Goal: Information Seeking & Learning: Learn about a topic

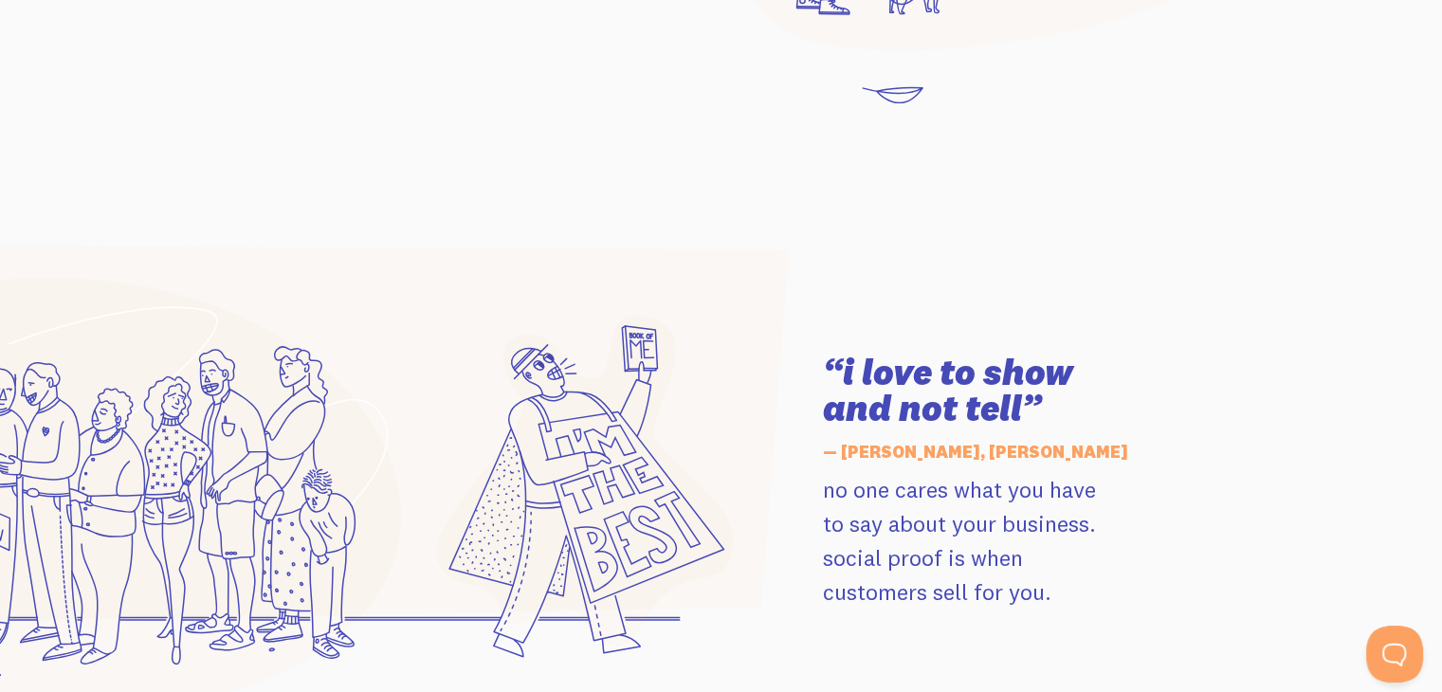
scroll to position [2559, 0]
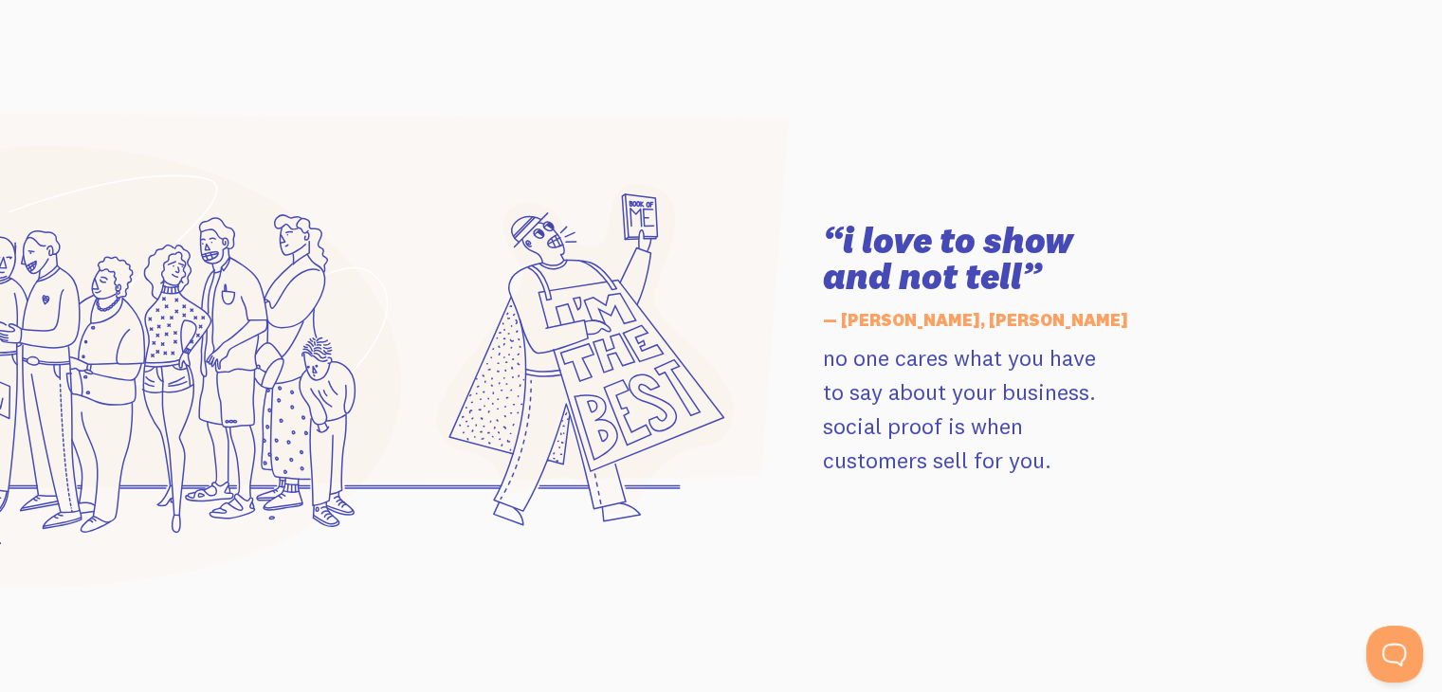
click at [63, 122] on icon at bounding box center [364, 301] width 848 height 376
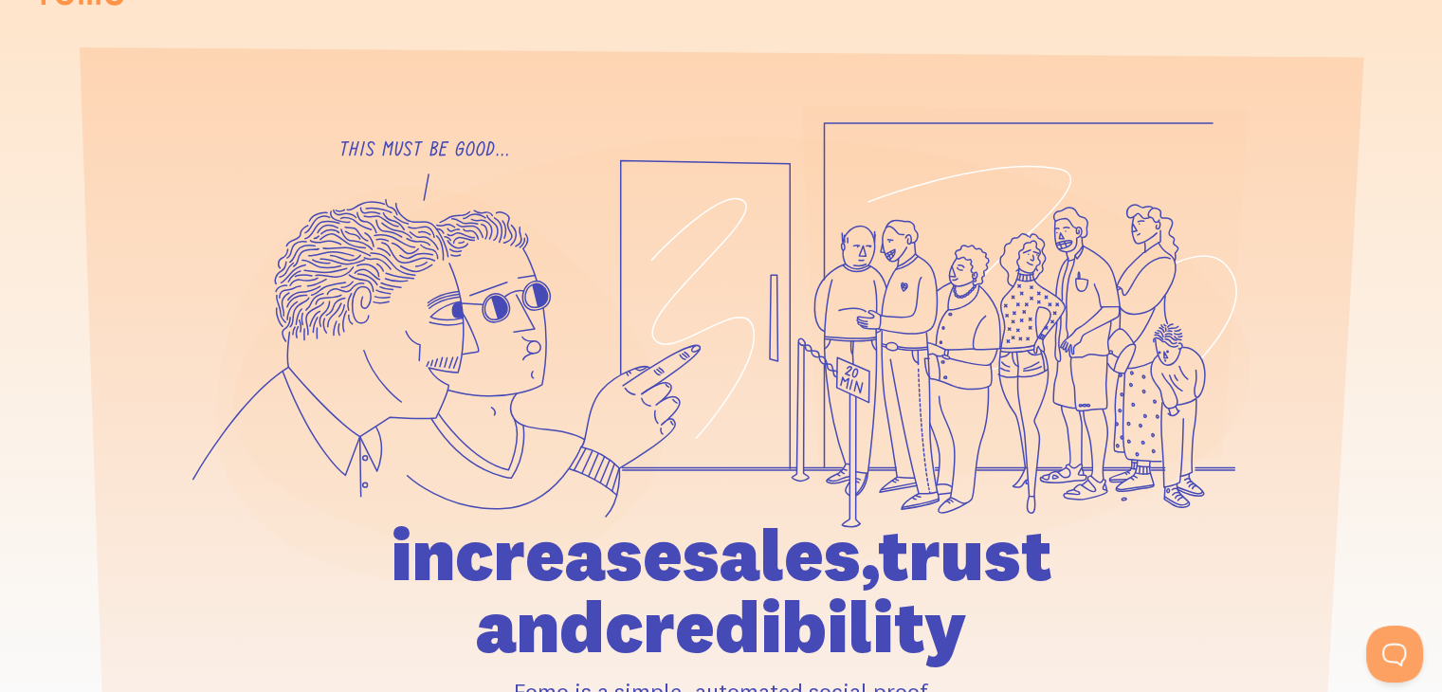
scroll to position [0, 0]
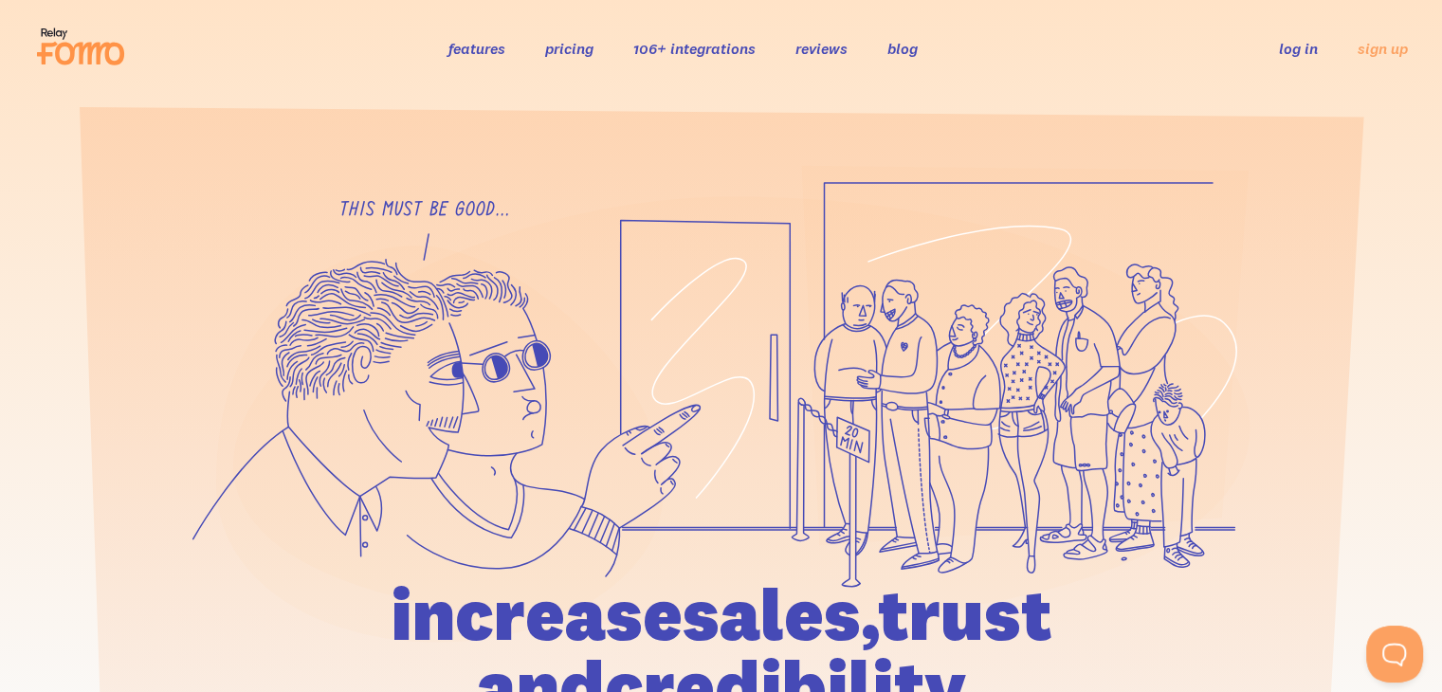
click at [576, 48] on link "pricing" at bounding box center [569, 48] width 48 height 19
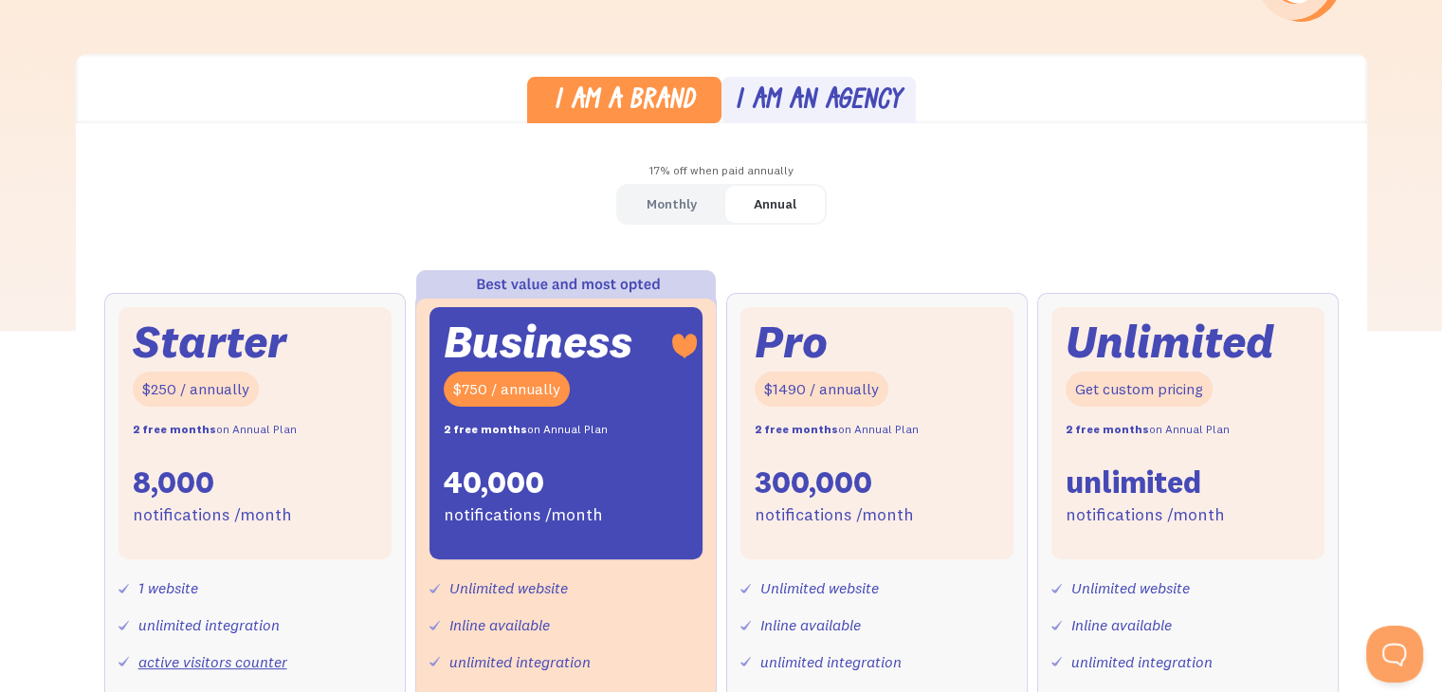
click at [662, 196] on div "Monthly" at bounding box center [671, 204] width 50 height 27
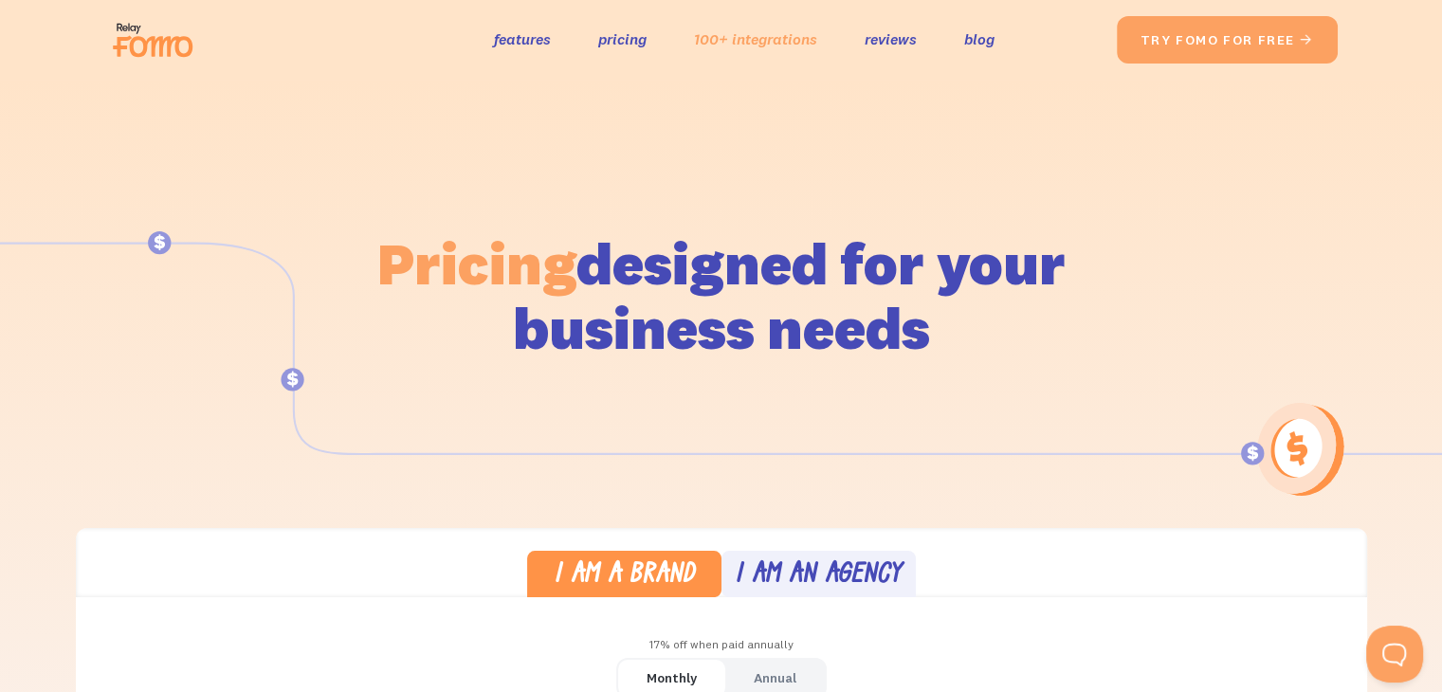
click at [758, 30] on link "100+ integrations" at bounding box center [755, 39] width 123 height 27
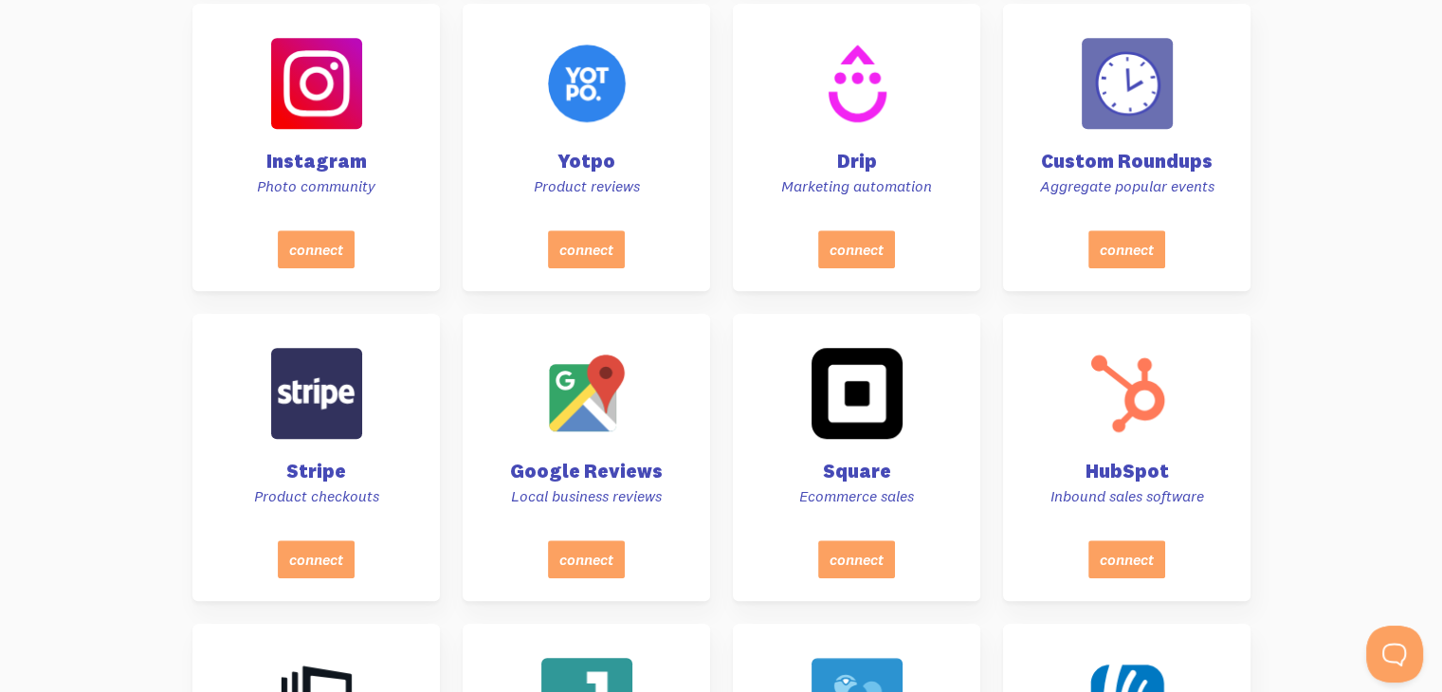
scroll to position [1365, 0]
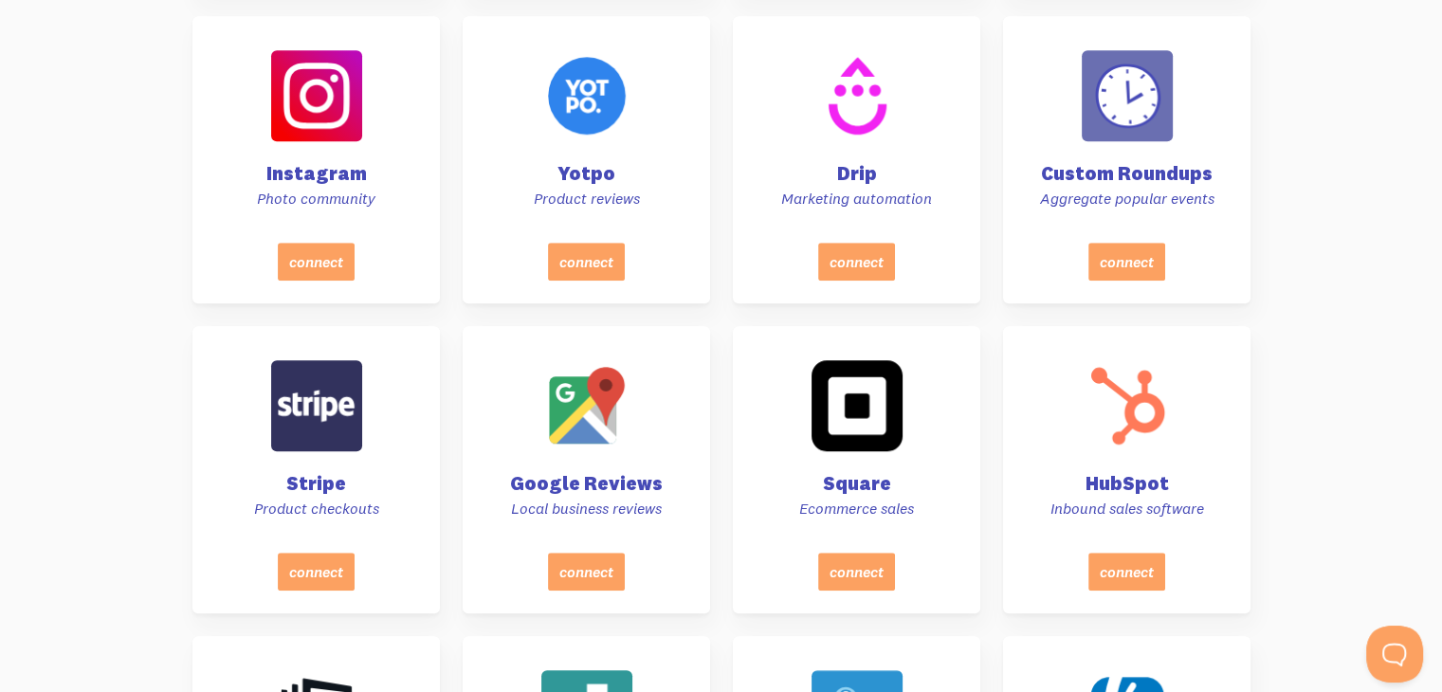
drag, startPoint x: 1448, startPoint y: 46, endPoint x: 1444, endPoint y: 134, distance: 87.3
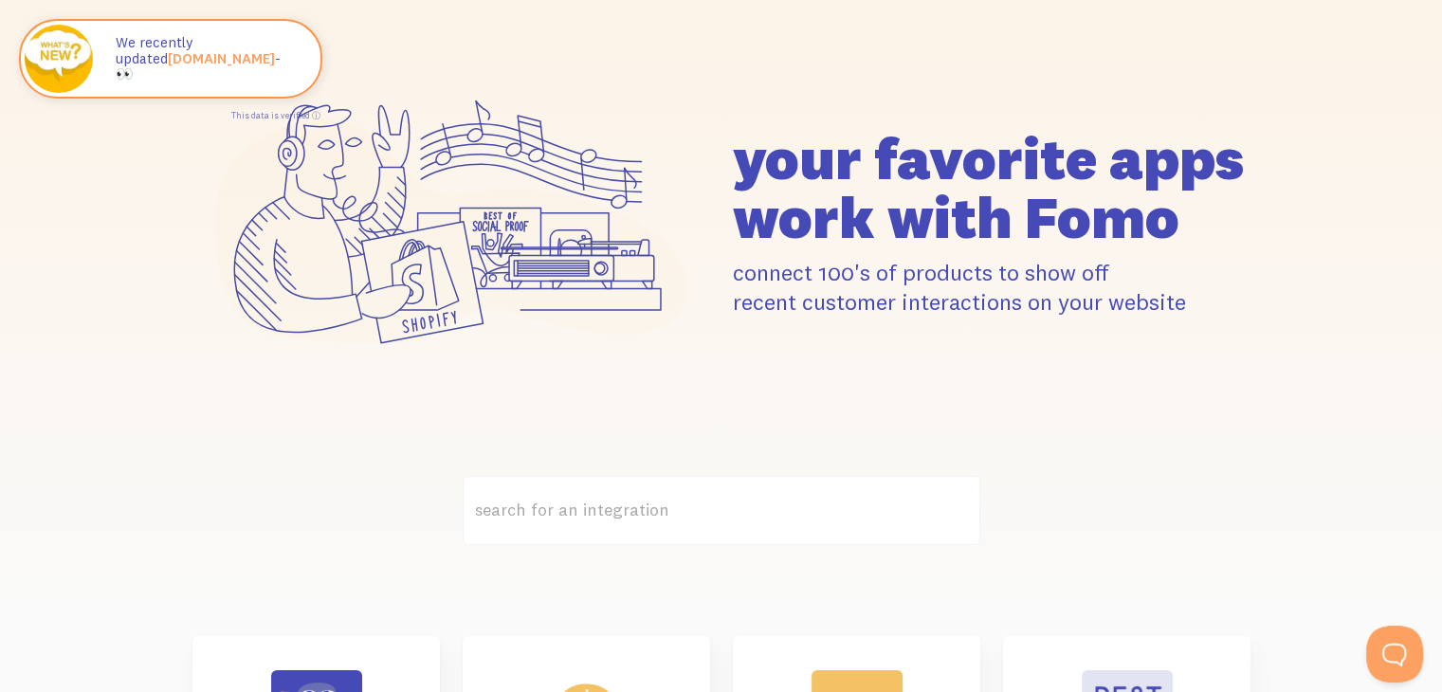
scroll to position [0, 0]
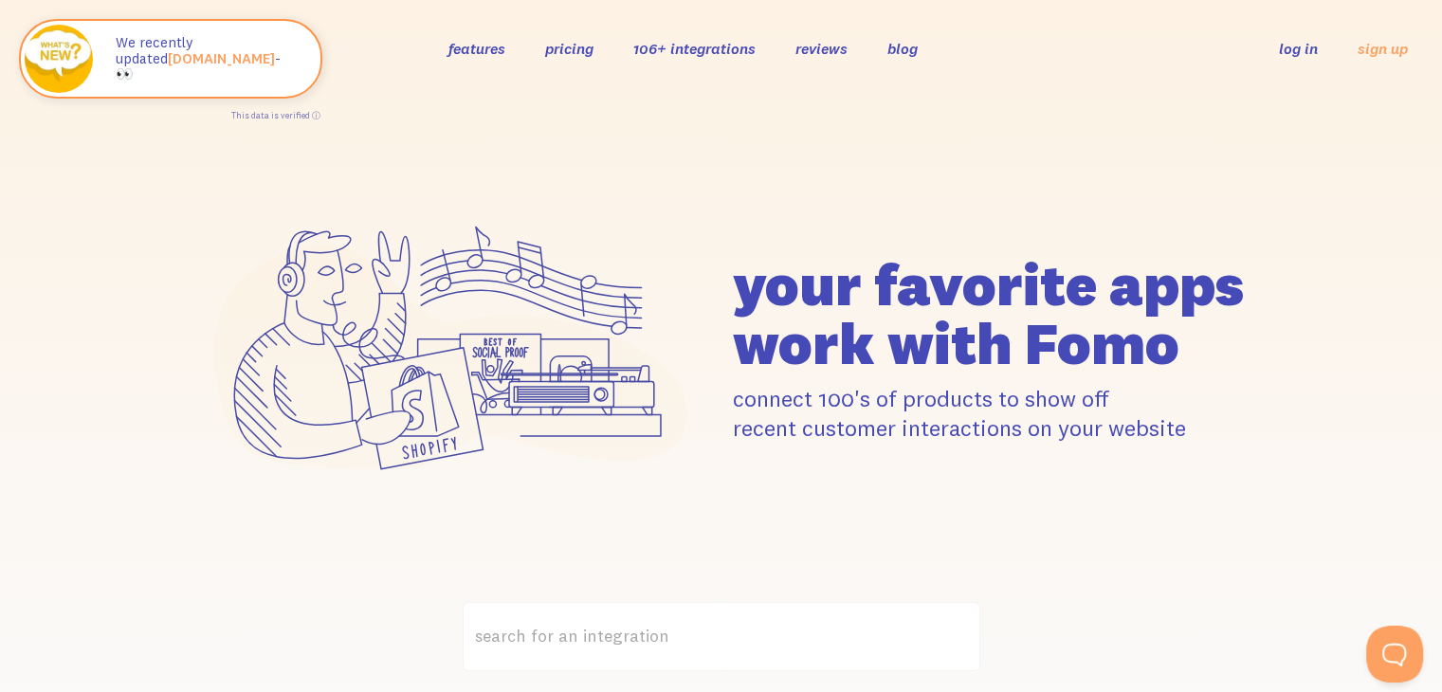
click at [473, 43] on link "features" at bounding box center [476, 48] width 57 height 19
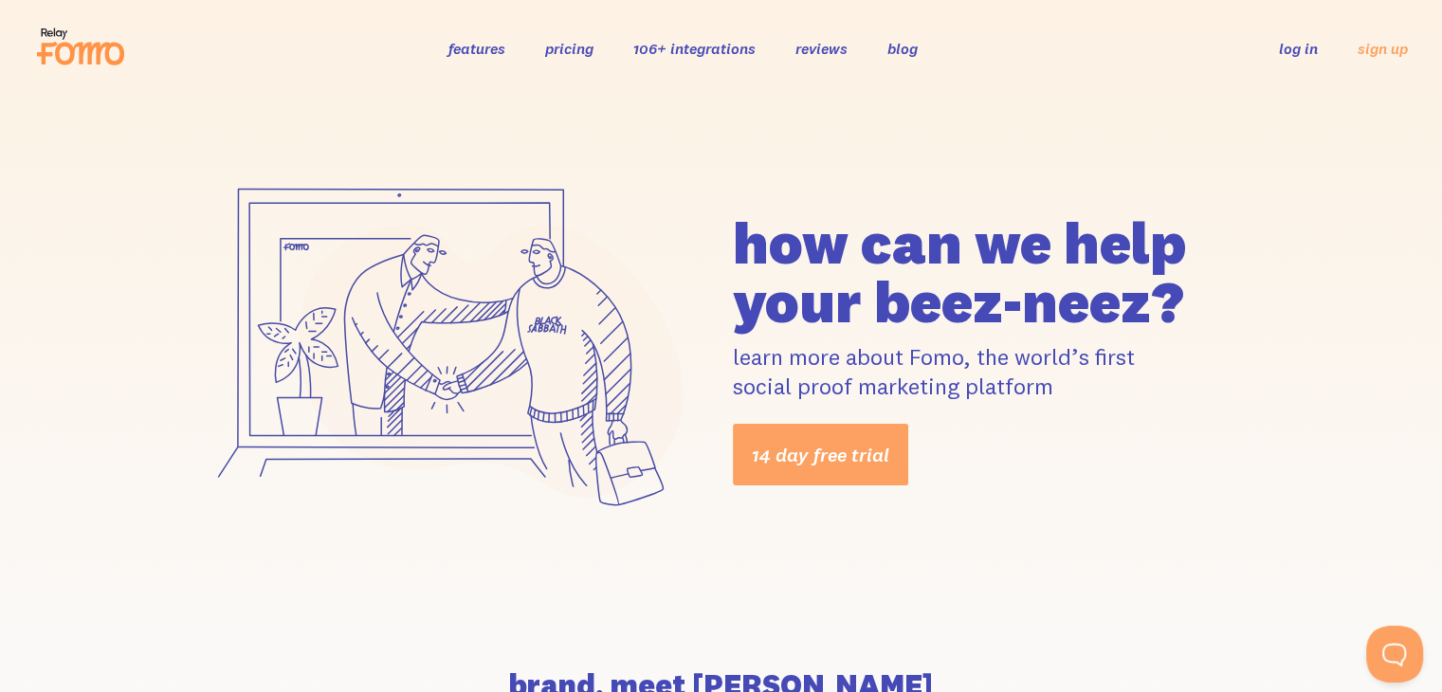
click at [814, 52] on link "reviews" at bounding box center [821, 48] width 52 height 19
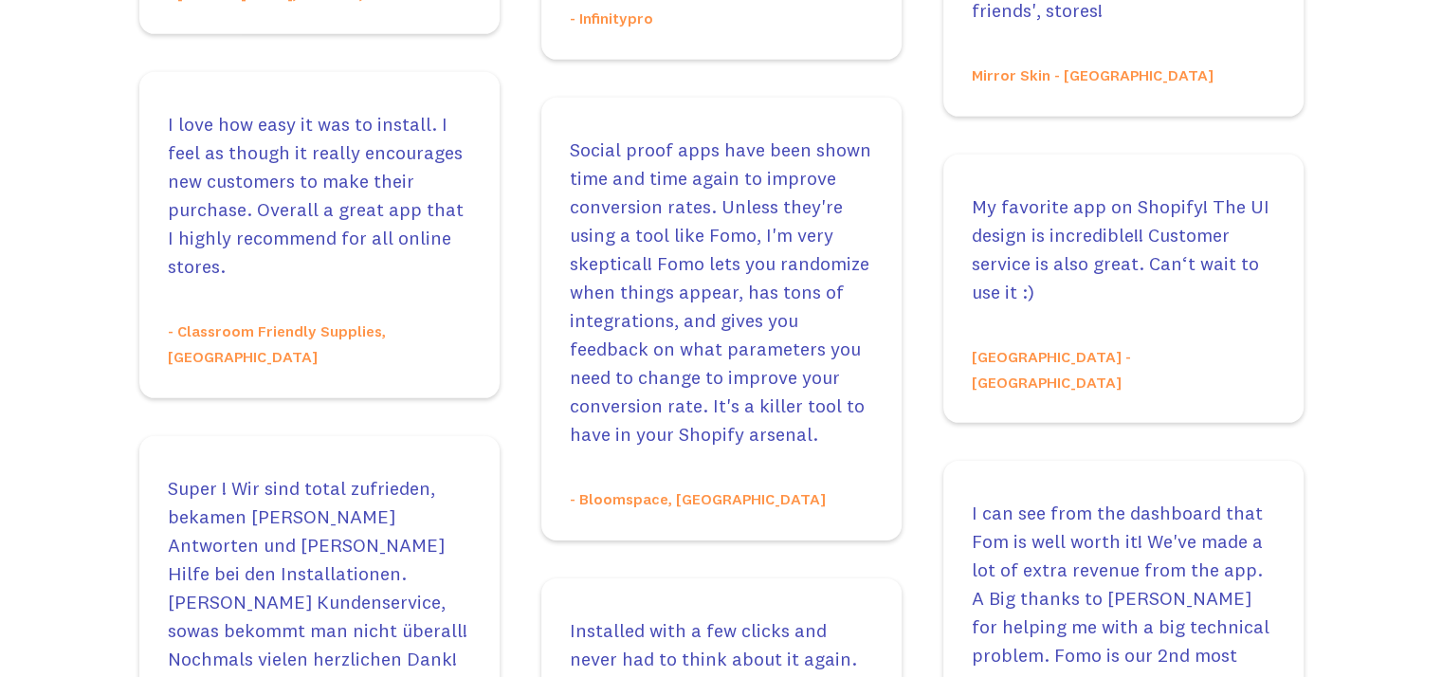
scroll to position [5927, 0]
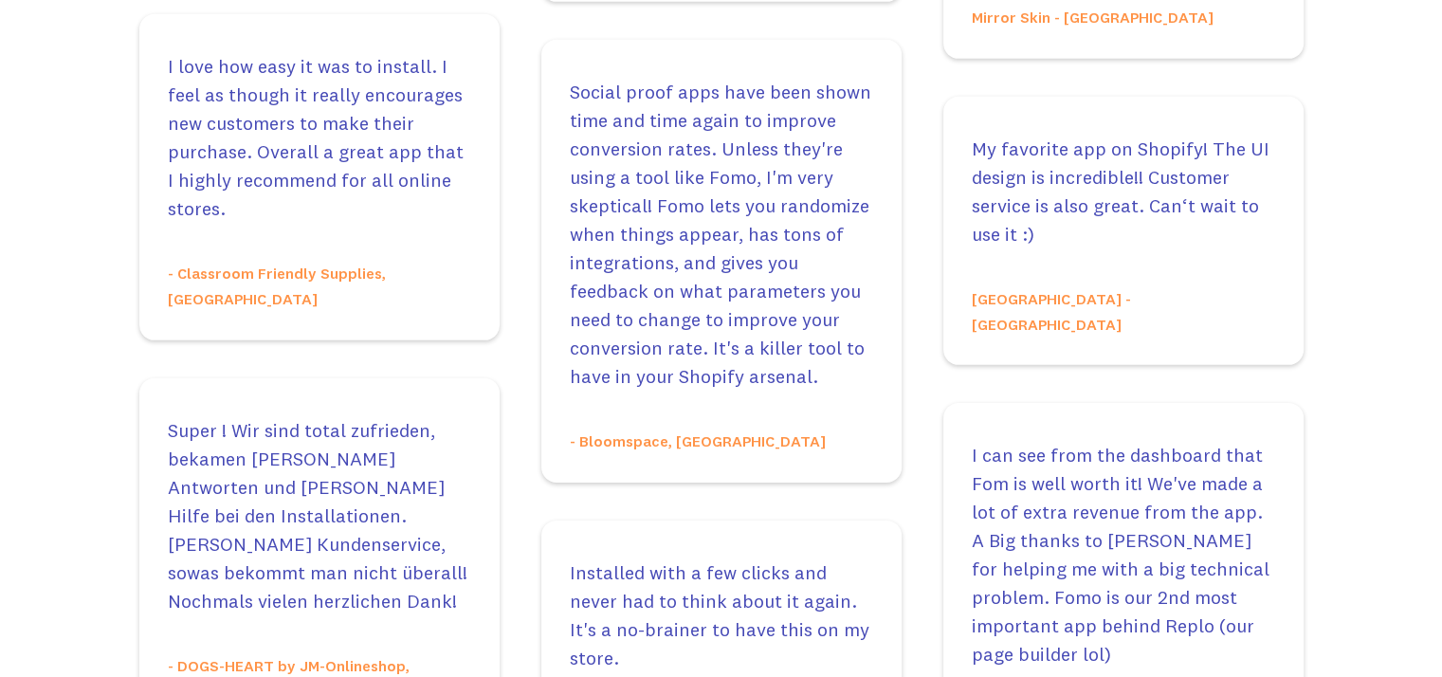
drag, startPoint x: 1444, startPoint y: 46, endPoint x: 1455, endPoint y: 435, distance: 388.7
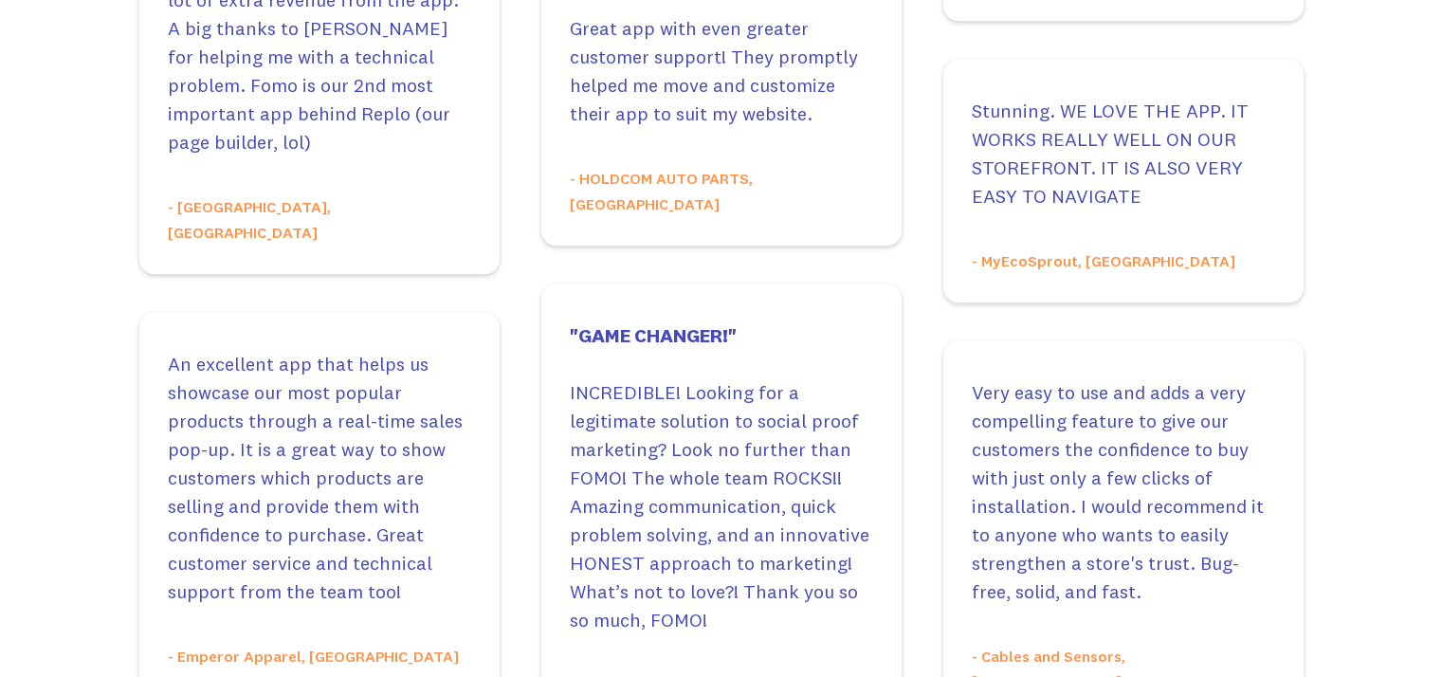
scroll to position [1391, 0]
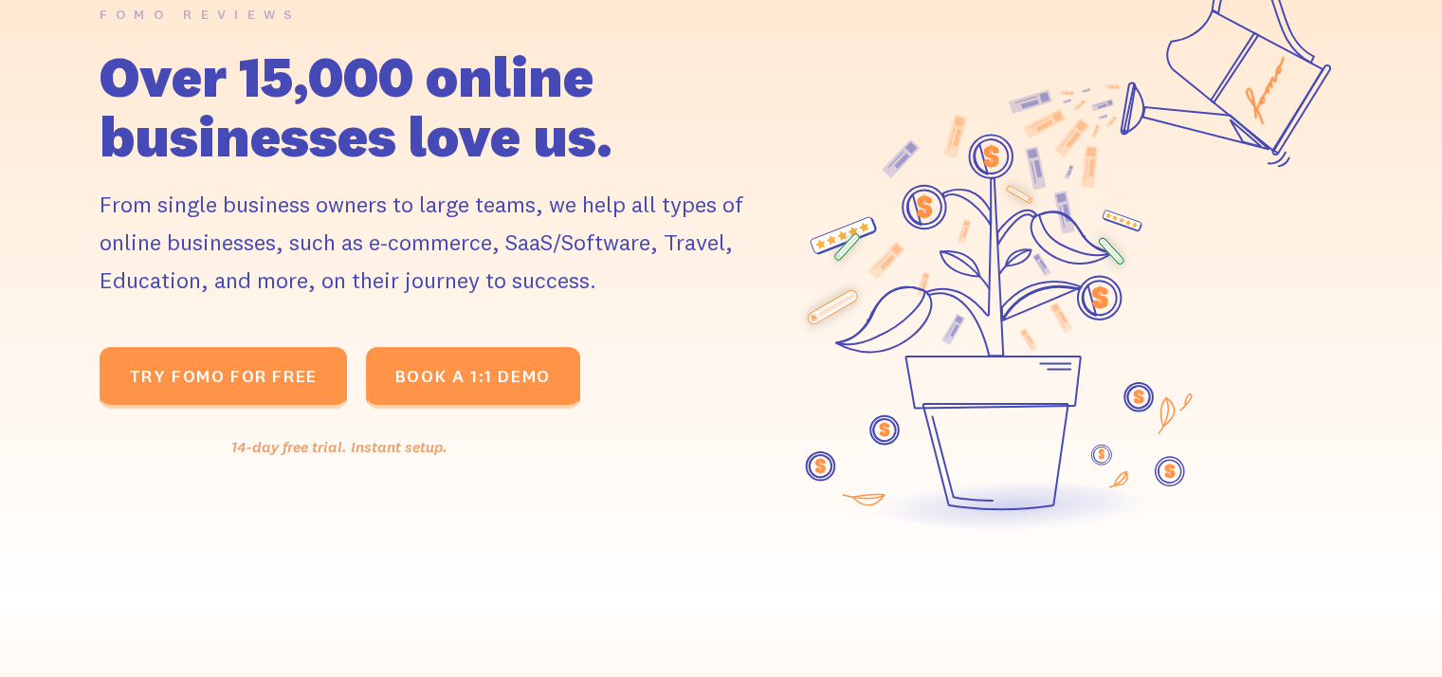
scroll to position [0, 0]
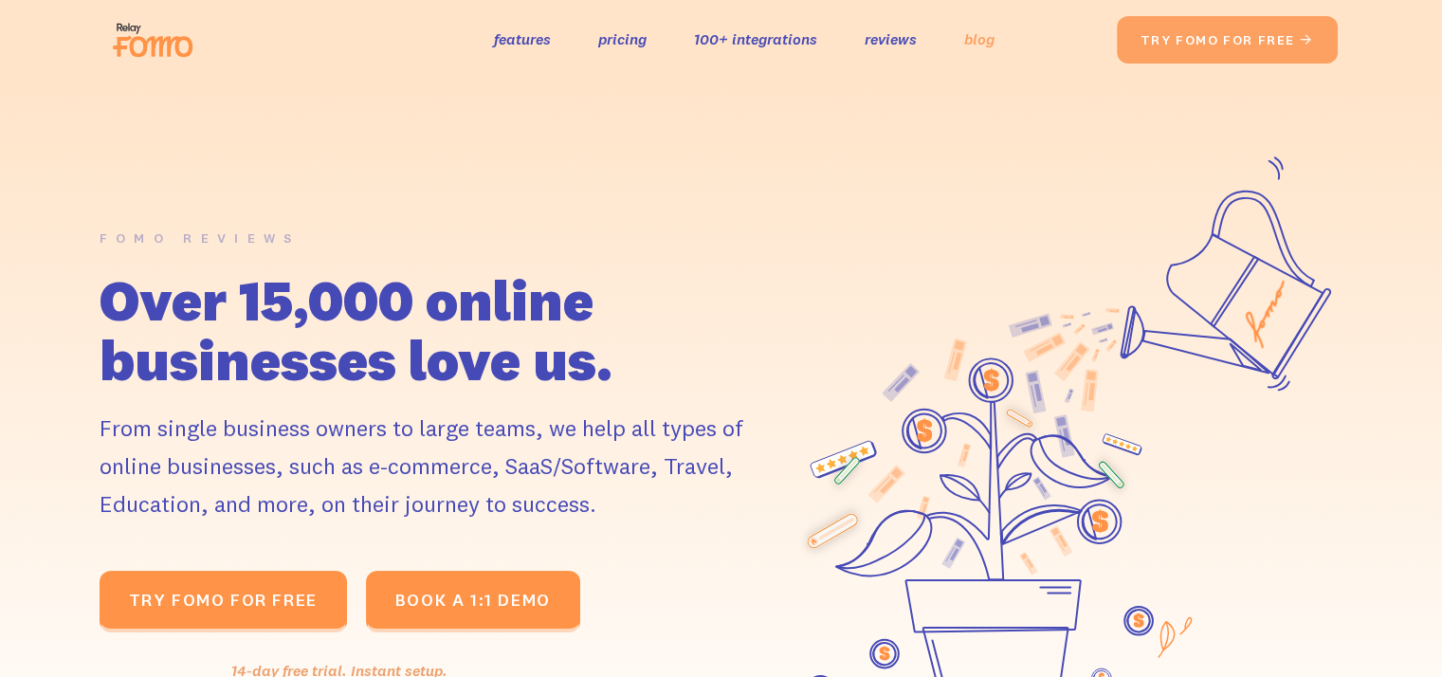
click at [988, 40] on link "blog" at bounding box center [979, 39] width 30 height 27
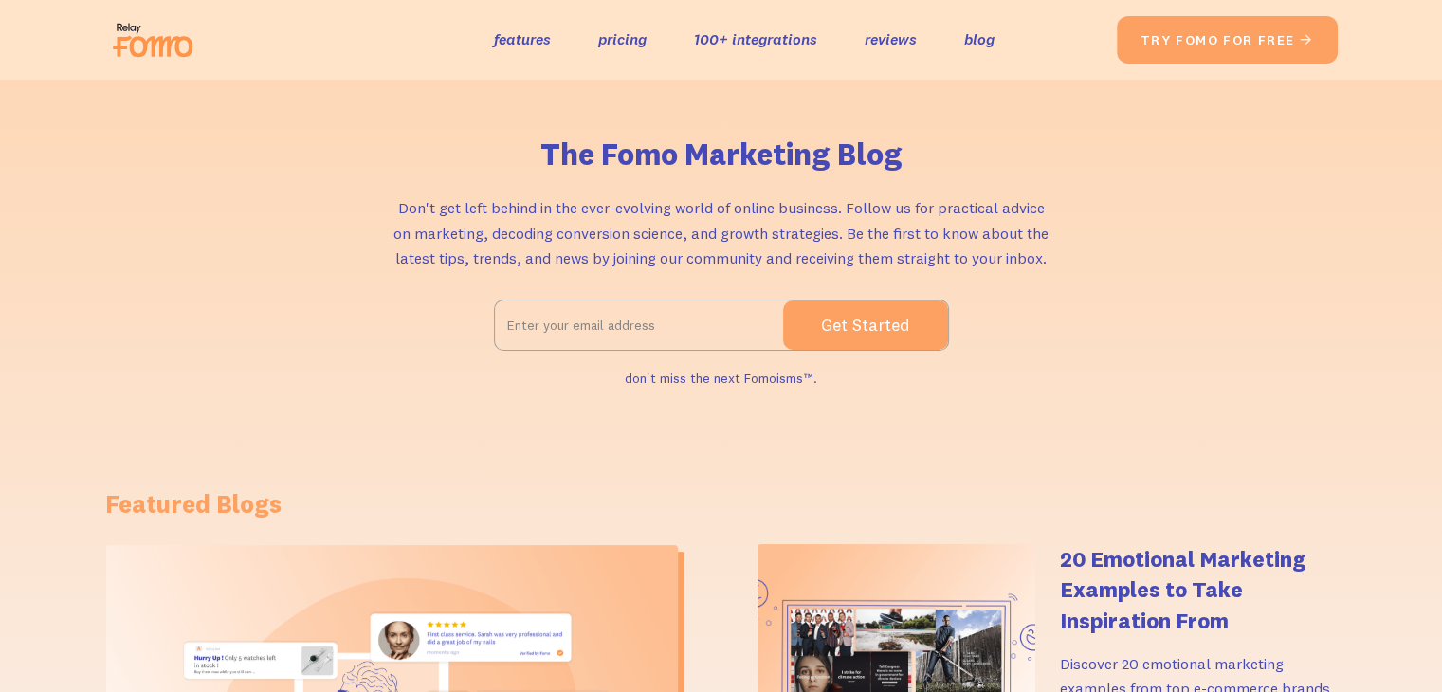
click at [277, 387] on div "The Fomo Marketing Blog Don't get left behind in the ever-evolving world of onl…" at bounding box center [721, 264] width 1232 height 256
click at [203, 511] on h1 "Featured Blogs" at bounding box center [721, 504] width 1232 height 34
click at [709, 147] on h1 "The Fomo Marketing Blog" at bounding box center [721, 154] width 362 height 36
click at [508, 46] on link "features" at bounding box center [522, 39] width 57 height 27
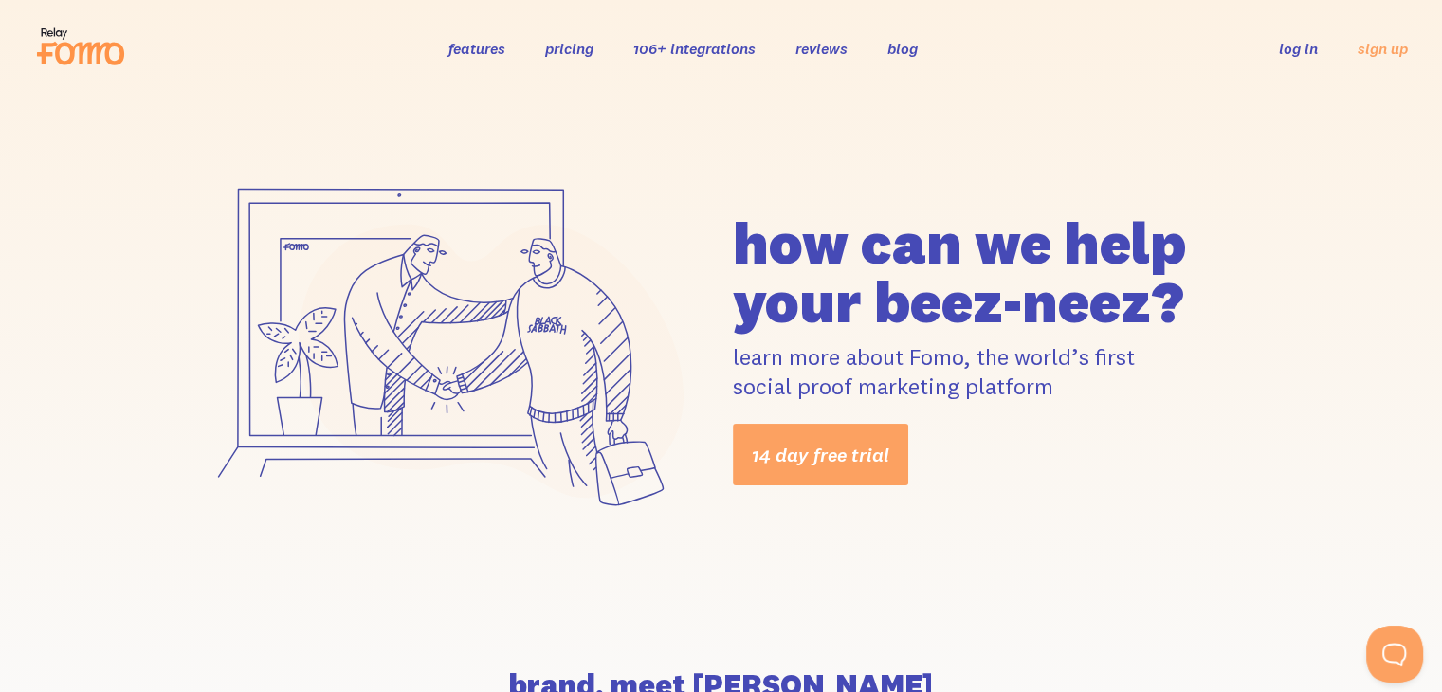
click at [565, 47] on link "pricing" at bounding box center [569, 48] width 48 height 19
